Goal: Task Accomplishment & Management: Manage account settings

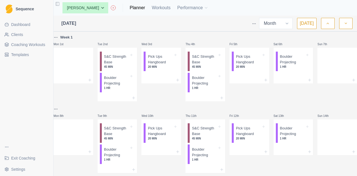
select select "month"
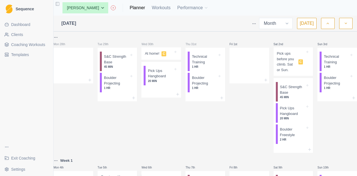
select select "month"
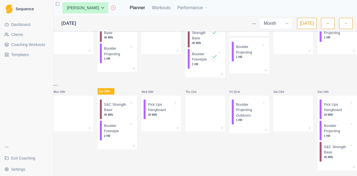
scroll to position [262, 0]
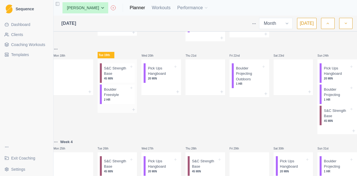
click at [113, 76] on p "S&C Strength Base" at bounding box center [116, 71] width 25 height 11
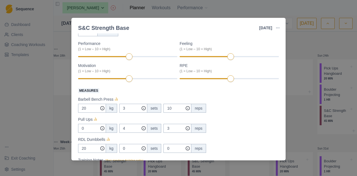
scroll to position [65, 0]
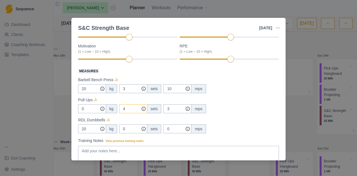
click at [135, 93] on input "4" at bounding box center [133, 88] width 28 height 9
type input "4"
click at [171, 93] on input "3" at bounding box center [178, 88] width 28 height 9
click at [131, 93] on input "4" at bounding box center [133, 88] width 28 height 9
type input "3"
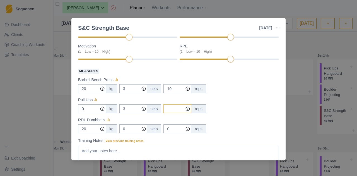
click at [169, 93] on input "Measures" at bounding box center [178, 88] width 28 height 9
click at [321, 38] on div "S&C Strength Base [DATE] Link To Goal View Workout Metrics Edit Original Workou…" at bounding box center [178, 88] width 357 height 176
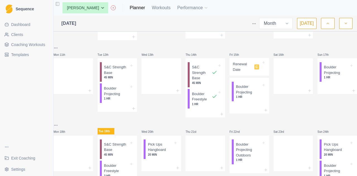
scroll to position [186, 0]
click at [198, 85] on p "45 MIN" at bounding box center [204, 83] width 25 height 4
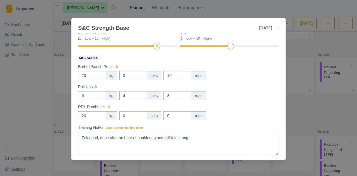
scroll to position [79, 0]
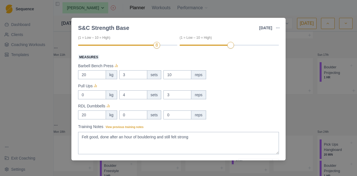
click at [321, 50] on div "S&C Strength Base [DATE] Link To Goal View Workout Metrics Edit Original Workou…" at bounding box center [178, 88] width 357 height 176
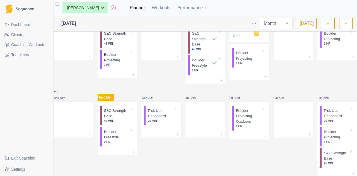
scroll to position [226, 0]
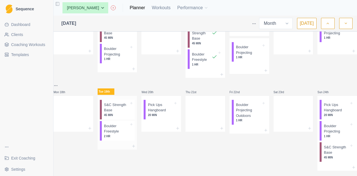
click at [119, 113] on p "S&C Strength Base" at bounding box center [116, 107] width 25 height 11
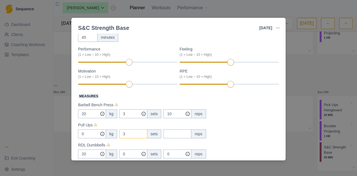
scroll to position [73, 0]
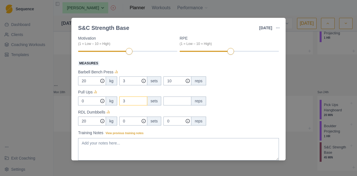
click at [135, 102] on input "3" at bounding box center [133, 101] width 28 height 9
type input "4"
type input "3"
click at [175, 97] on input "Measures" at bounding box center [178, 101] width 28 height 9
type input "4"
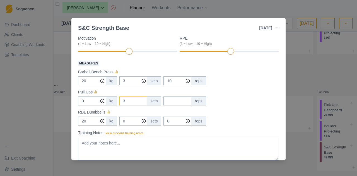
click at [134, 102] on input "3" at bounding box center [133, 101] width 28 height 9
click at [168, 99] on input "Measures" at bounding box center [178, 101] width 28 height 9
click at [136, 103] on input "3" at bounding box center [133, 101] width 28 height 9
click at [185, 102] on input "Measures" at bounding box center [178, 101] width 28 height 9
type input "5"
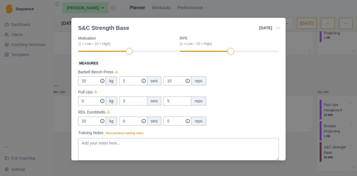
click at [236, 91] on div "Pull Ups" at bounding box center [178, 92] width 201 height 7
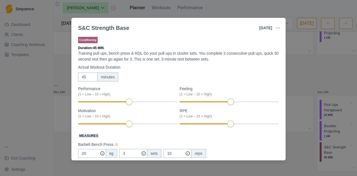
scroll to position [60, 0]
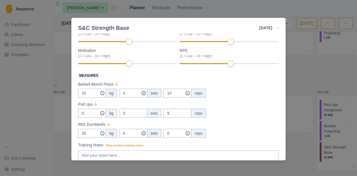
click at [278, 27] on icon "button" at bounding box center [278, 28] width 4 height 4
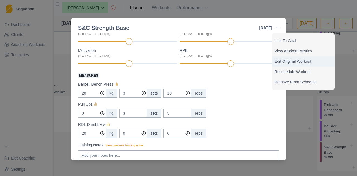
click at [282, 63] on p "Edit Original Workout" at bounding box center [304, 62] width 58 height 6
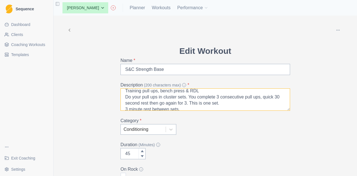
scroll to position [7, 0]
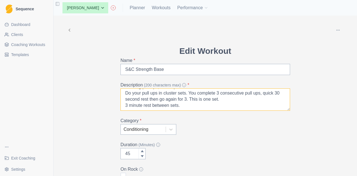
click at [223, 98] on textarea "Training pull ups, bench press & RDL Do your pull ups in cluster sets. You comp…" at bounding box center [206, 99] width 170 height 22
drag, startPoint x: 225, startPoint y: 99, endPoint x: 122, endPoint y: 95, distance: 103.9
click at [122, 95] on textarea "Training pull ups, bench press & RDL Do your pull ups in cluster sets. You comp…" at bounding box center [206, 99] width 170 height 22
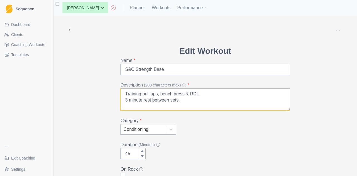
scroll to position [0, 0]
click at [192, 100] on textarea "Training pull ups, bench press & RDL 3 minute rest between sets." at bounding box center [206, 99] width 170 height 22
type textarea "Training pull ups, bench press & RDL 3 minute rest between sets. 5 minutes betw…"
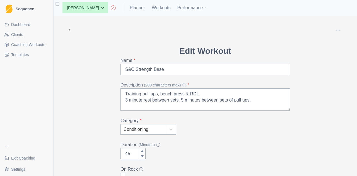
click at [229, 144] on label "Duration (Minutes)" at bounding box center [204, 144] width 166 height 7
click at [146, 148] on input "45" at bounding box center [133, 153] width 25 height 11
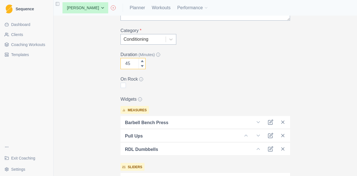
scroll to position [90, 0]
click at [268, 121] on icon at bounding box center [271, 122] width 6 height 6
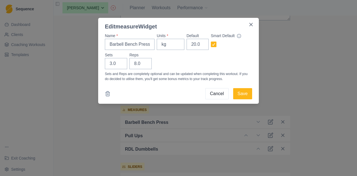
click at [212, 91] on button "Cancel" at bounding box center [216, 93] width 23 height 11
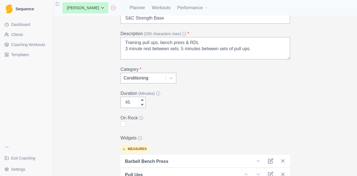
scroll to position [111, 0]
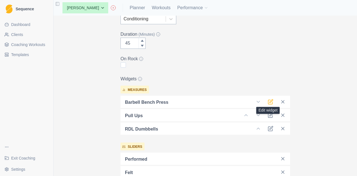
click at [270, 101] on icon at bounding box center [271, 101] width 3 height 3
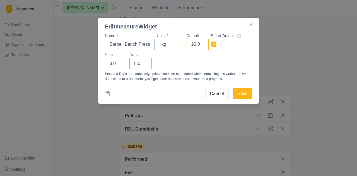
click at [200, 47] on input "20.0" at bounding box center [198, 44] width 22 height 11
type input "25"
click at [222, 57] on div "Sets 3.0 Reps 8.0" at bounding box center [178, 60] width 147 height 17
click at [244, 93] on button "Save" at bounding box center [242, 93] width 19 height 11
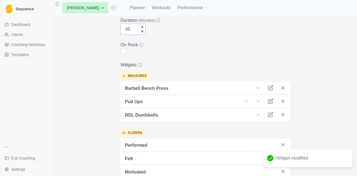
scroll to position [126, 0]
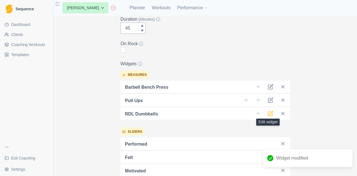
click at [270, 114] on icon at bounding box center [271, 112] width 3 height 3
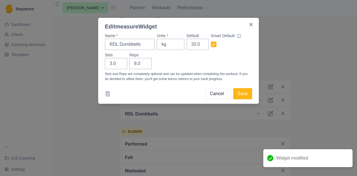
click at [221, 97] on button "Cancel" at bounding box center [216, 93] width 23 height 11
